Goal: Task Accomplishment & Management: Use online tool/utility

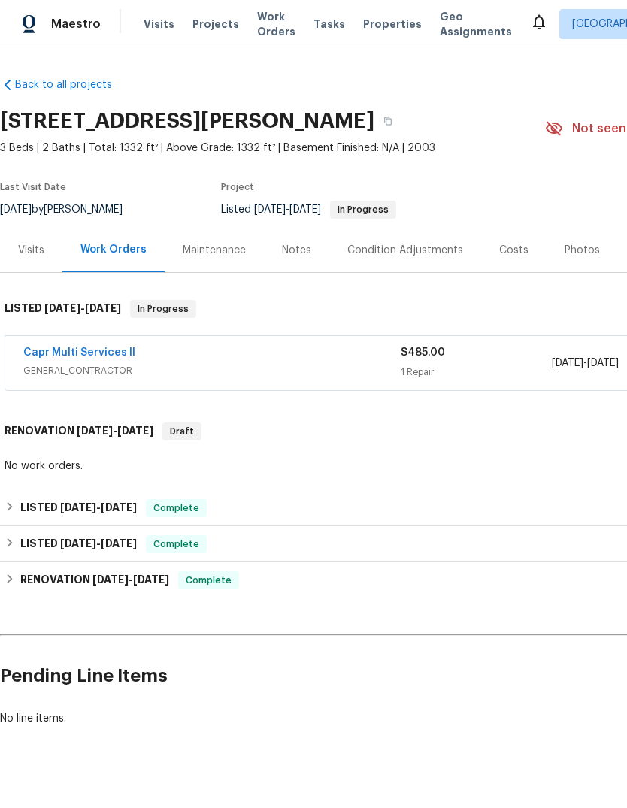
click at [54, 365] on span "GENERAL_CONTRACTOR" at bounding box center [211, 370] width 377 height 15
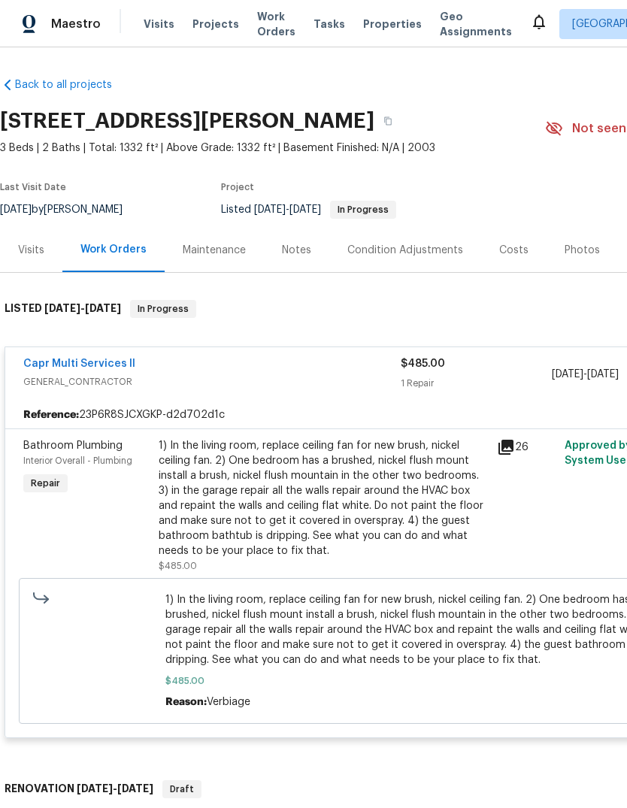
click at [59, 364] on link "Capr Multi Services ll" at bounding box center [79, 363] width 112 height 11
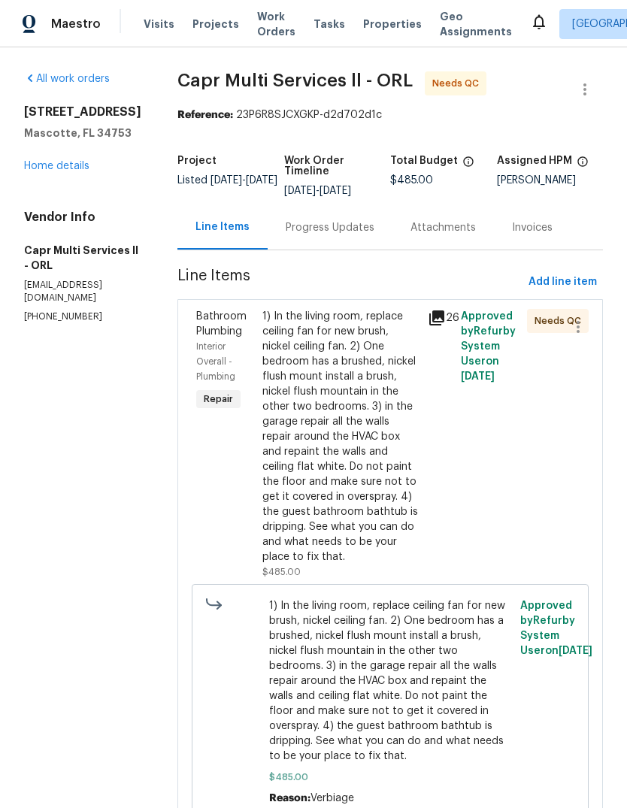
click at [262, 370] on div "1) In the living room, replace ceiling fan for new brush, nickel ceiling fan. 2…" at bounding box center [340, 436] width 156 height 255
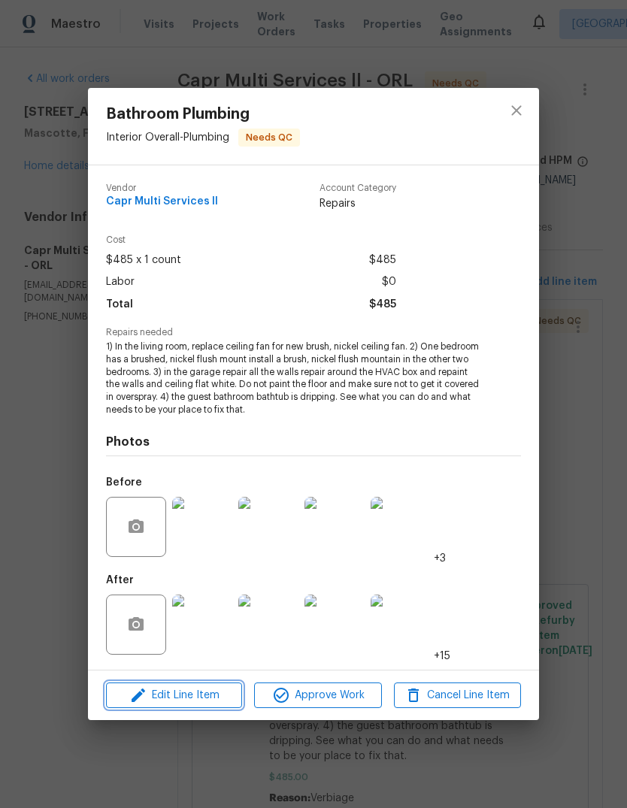
click at [162, 698] on span "Edit Line Item" at bounding box center [173, 695] width 127 height 19
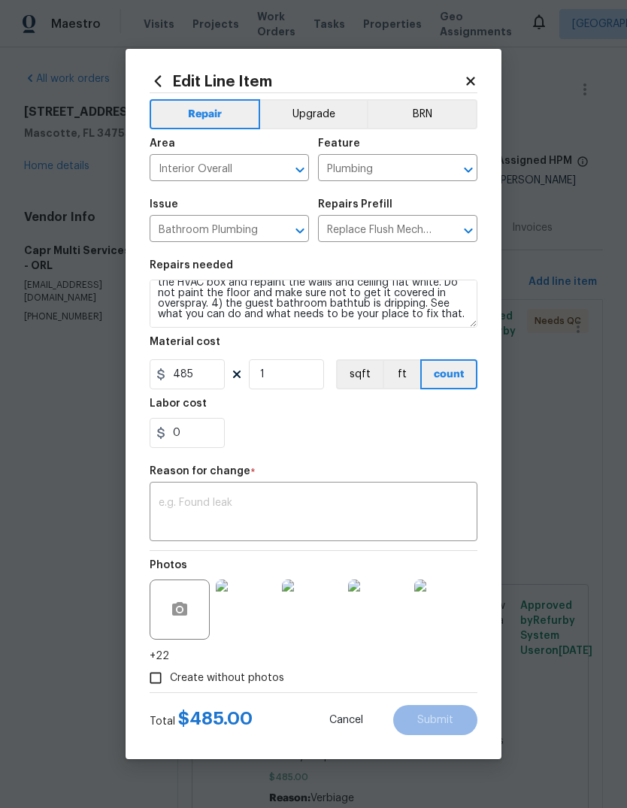
scroll to position [53, 0]
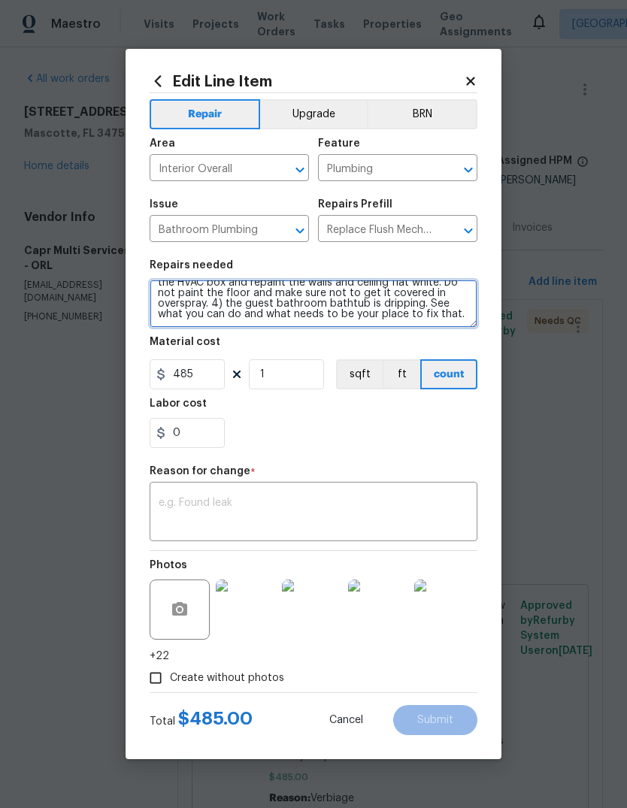
click at [460, 312] on textarea "1) In the living room, replace ceiling fan for new brush, nickel ceiling fan. 2…" at bounding box center [313, 303] width 328 height 48
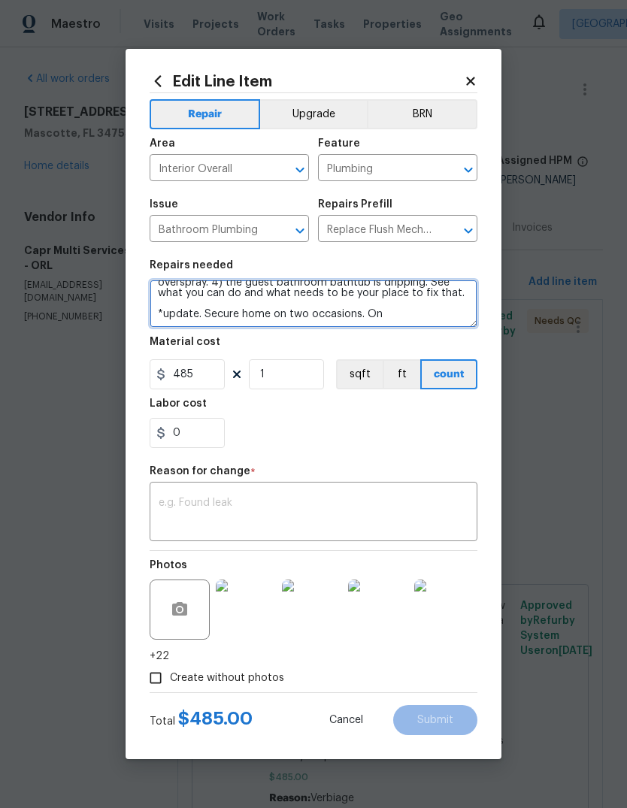
type textarea "1) In the living room, replace ceiling fan for new brush, nickel ceiling fan. 2…"
click at [394, 317] on textarea "1) In the living room, replace ceiling fan for new brush, nickel ceiling fan. 2…" at bounding box center [313, 303] width 328 height 48
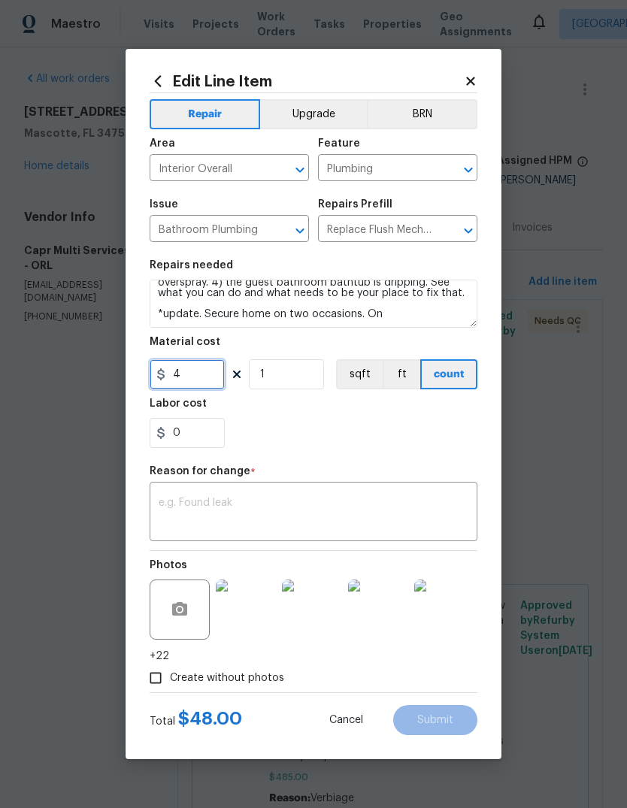
type input "0"
click at [227, 313] on textarea "1) In the living room, replace ceiling fan for new brush, nickel ceiling fan. 2…" at bounding box center [313, 303] width 328 height 48
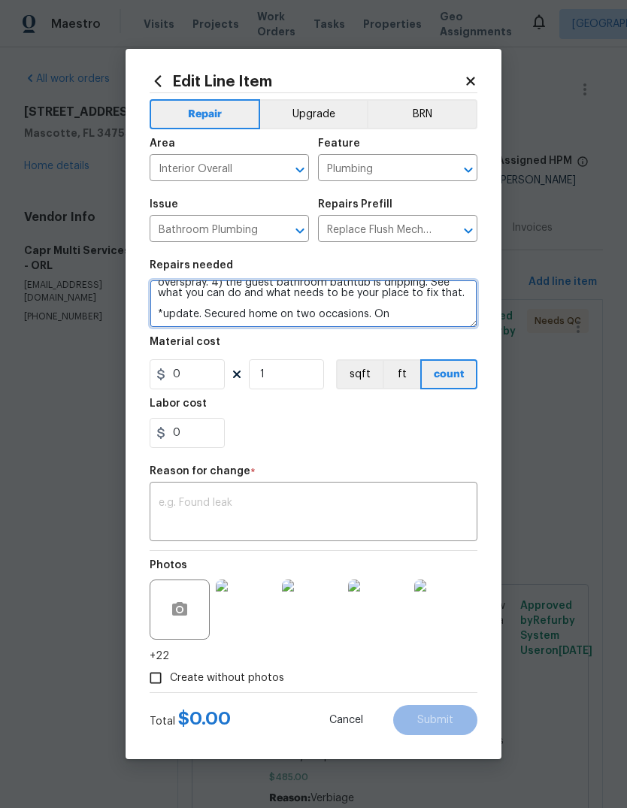
click at [422, 309] on textarea "1) In the living room, replace ceiling fan for new brush, nickel ceiling fan. 2…" at bounding box center [313, 303] width 328 height 48
click at [396, 316] on textarea "1) In the living room, replace ceiling fan for new brush, nickel ceiling fan. 2…" at bounding box center [313, 303] width 328 height 48
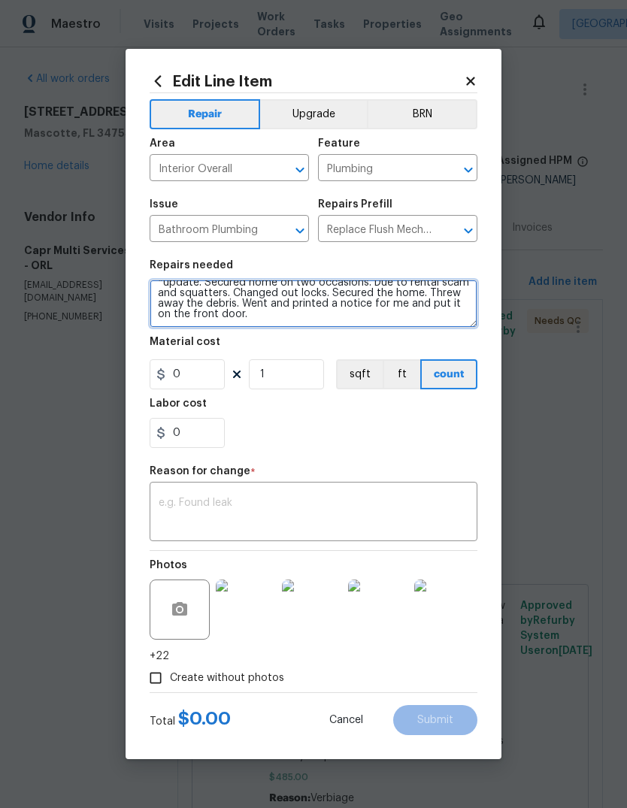
scroll to position [105, 0]
type textarea "1) In the living room, replace ceiling fan for new brush, nickel ceiling fan. 2…"
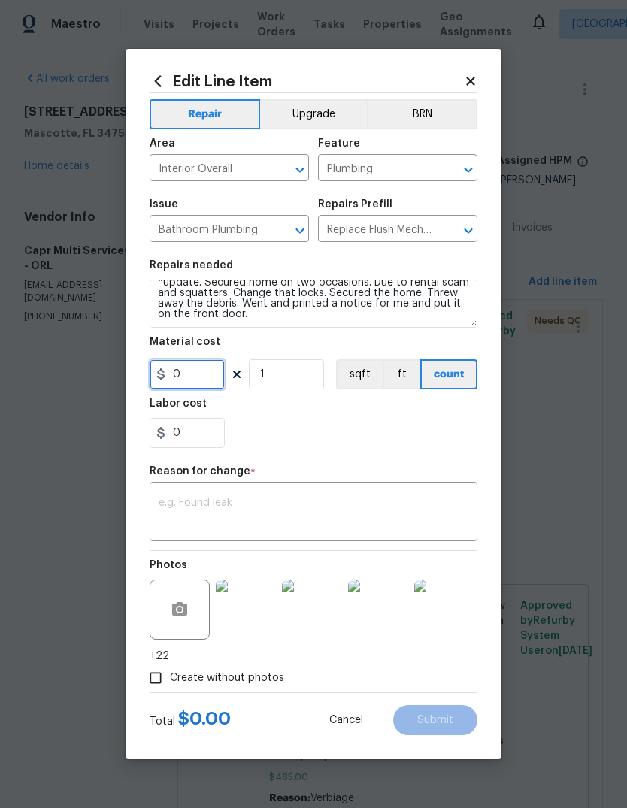
click at [194, 380] on input "0" at bounding box center [186, 374] width 75 height 30
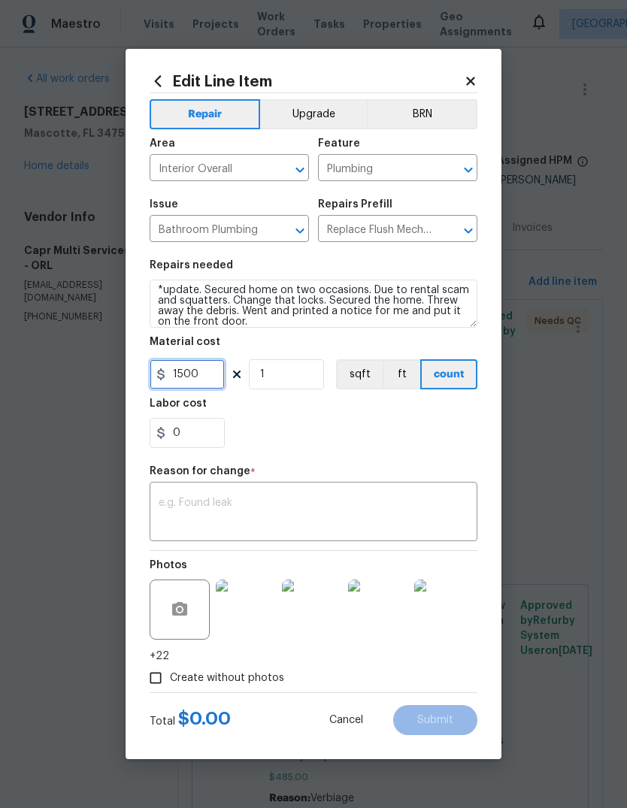
type input "1500"
click at [391, 416] on div "Labor cost" at bounding box center [313, 408] width 328 height 20
click at [337, 495] on div "x ​" at bounding box center [313, 513] width 328 height 56
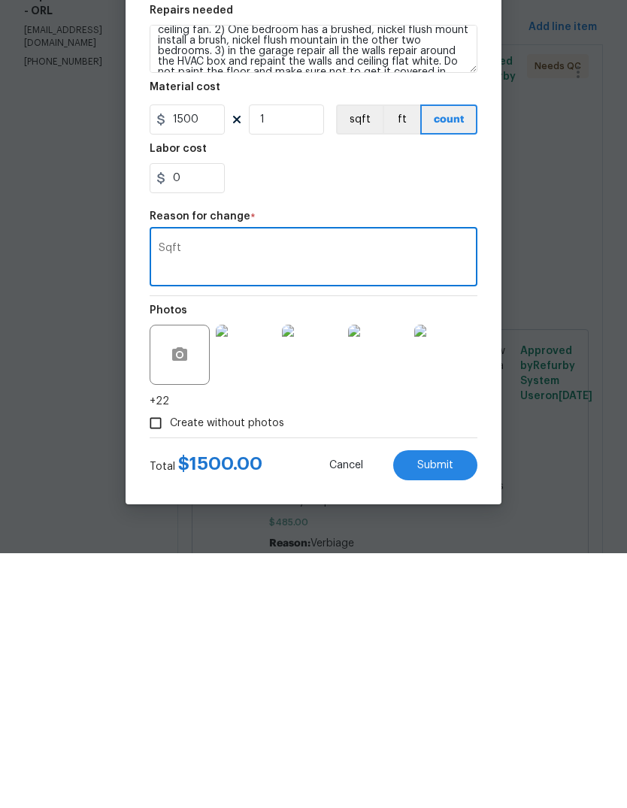
scroll to position [22, 0]
type textarea "Sqft"
click at [445, 714] on span "Submit" at bounding box center [435, 719] width 36 height 11
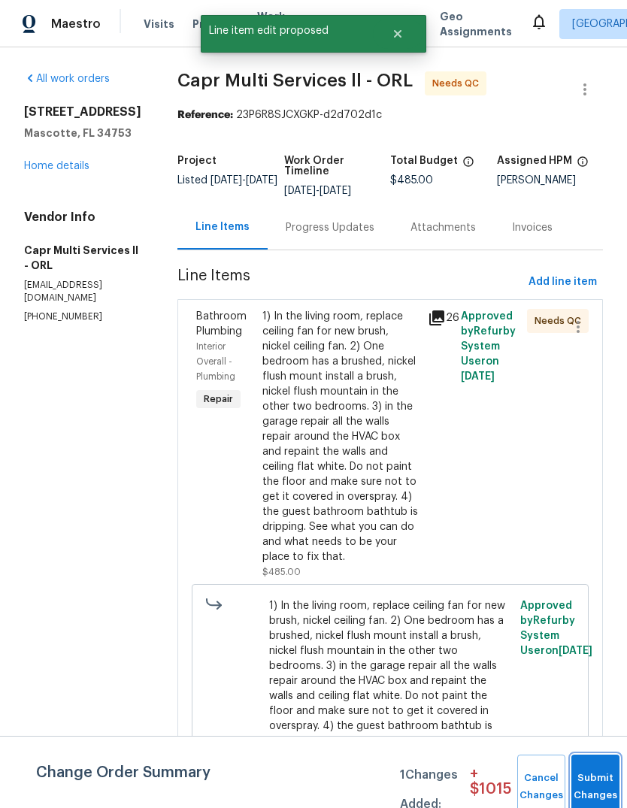
click at [583, 781] on button "Submit Changes" at bounding box center [595, 786] width 48 height 65
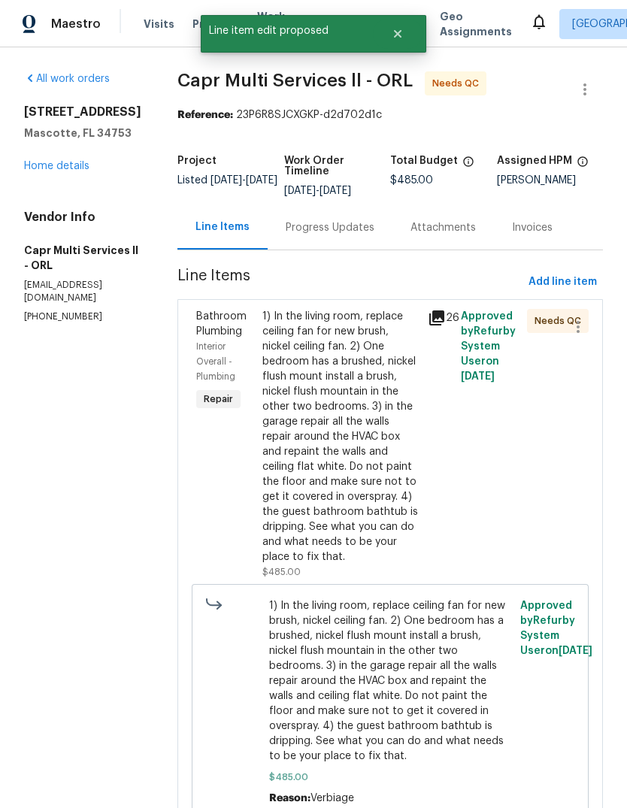
scroll to position [0, 0]
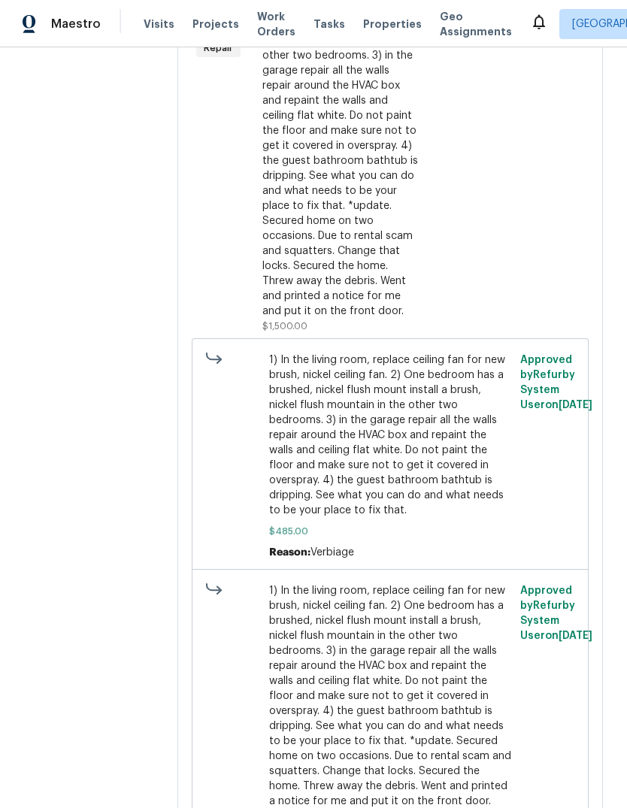
scroll to position [350, 0]
click at [306, 208] on div "1) In the living room, replace ceiling fan for new brush, nickel ceiling fan. 2…" at bounding box center [340, 139] width 156 height 361
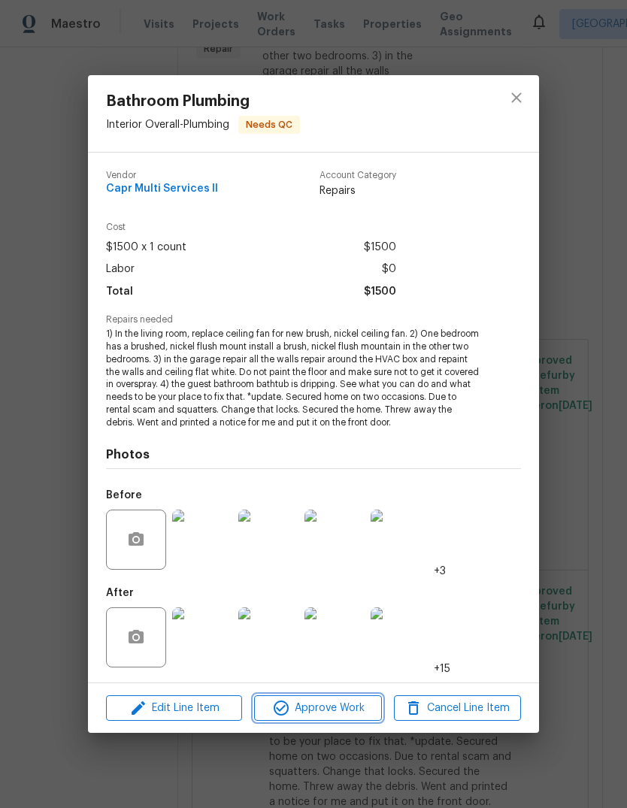
click at [347, 702] on span "Approve Work" at bounding box center [317, 708] width 118 height 19
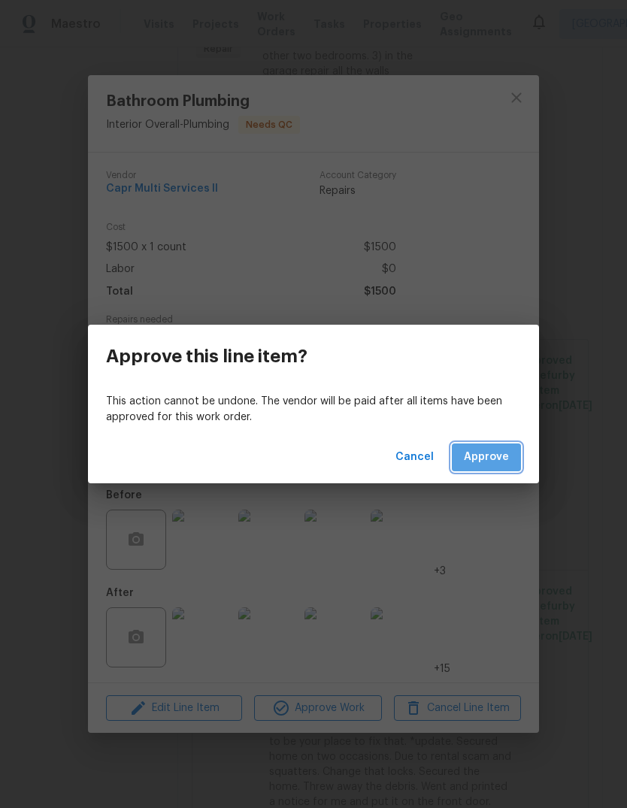
click at [494, 452] on span "Approve" at bounding box center [485, 457] width 45 height 19
